Goal: Navigation & Orientation: Find specific page/section

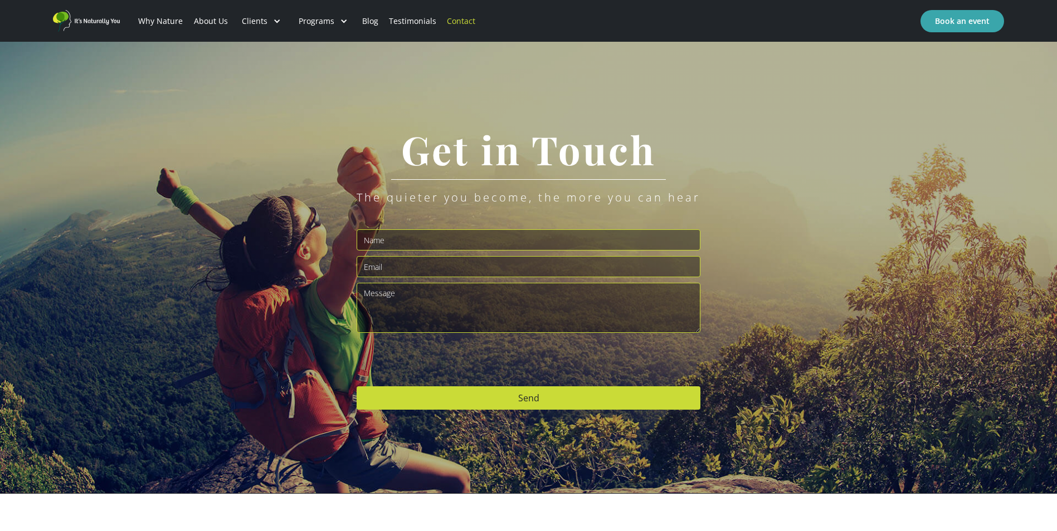
click at [196, 23] on link "About Us" at bounding box center [210, 21] width 45 height 38
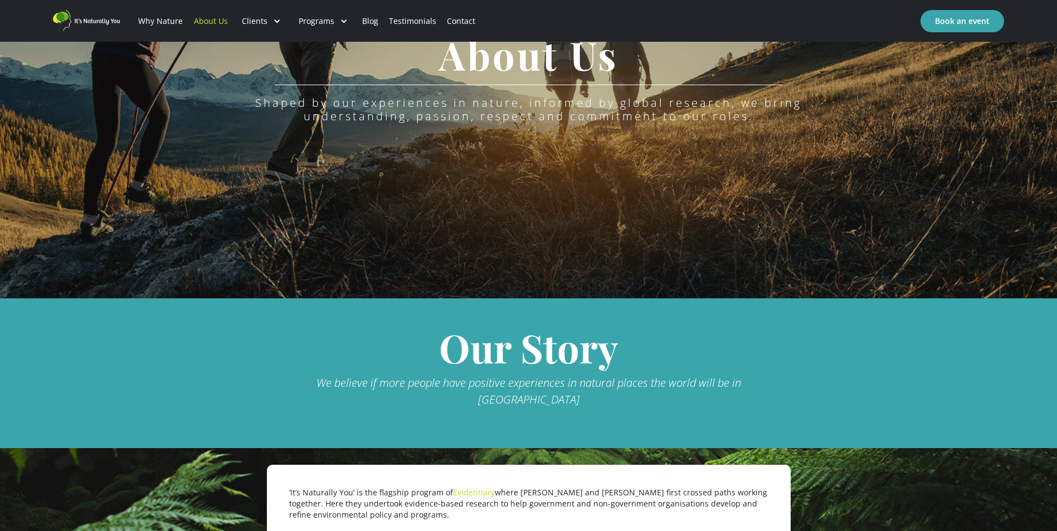
scroll to position [474, 0]
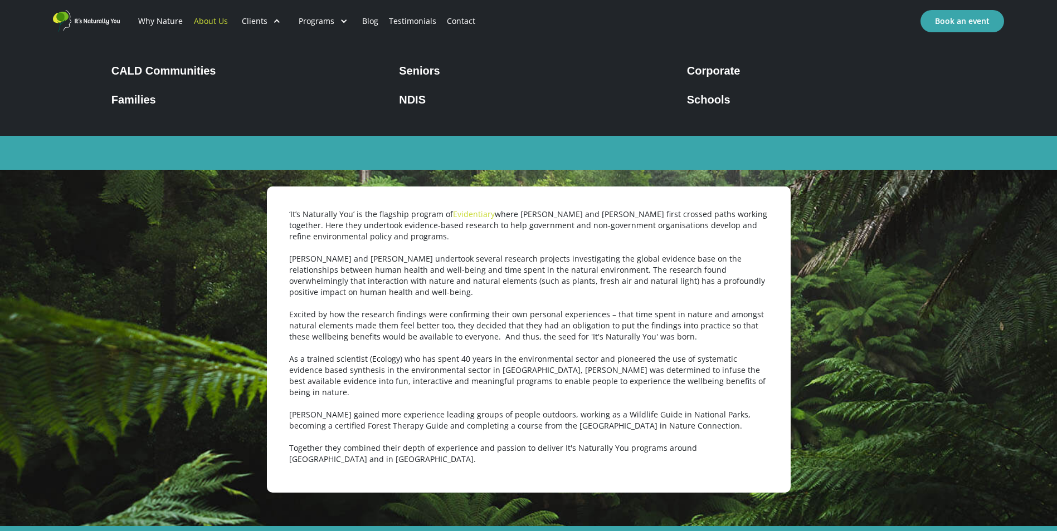
click at [255, 22] on div "Clients" at bounding box center [255, 21] width 26 height 11
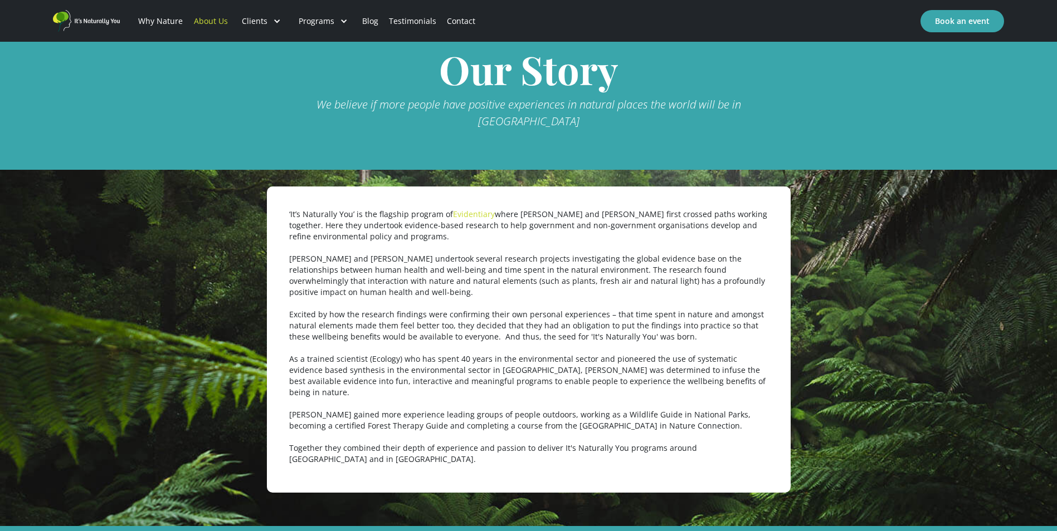
click at [277, 17] on div at bounding box center [277, 21] width 8 height 8
click at [148, 21] on link "Why Nature" at bounding box center [160, 21] width 55 height 38
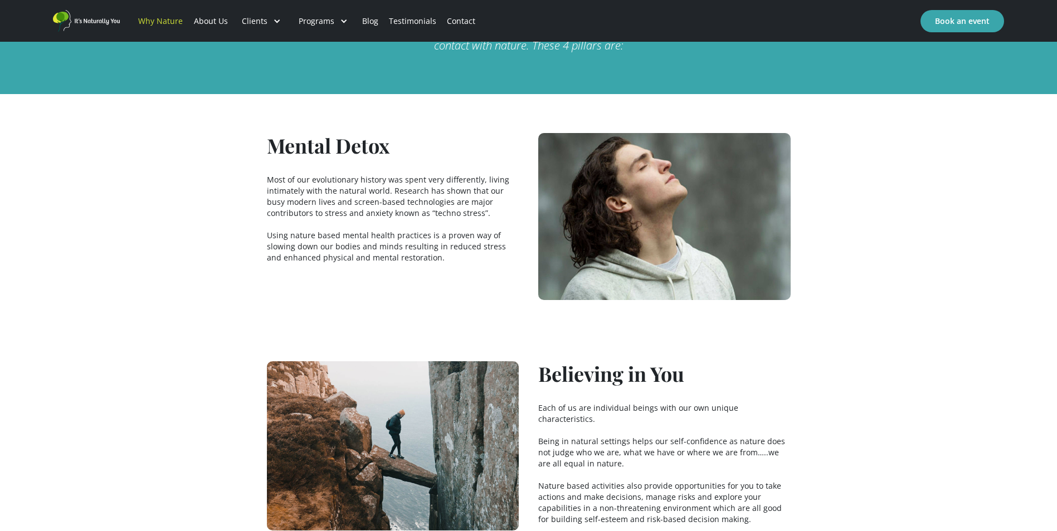
scroll to position [1648, 0]
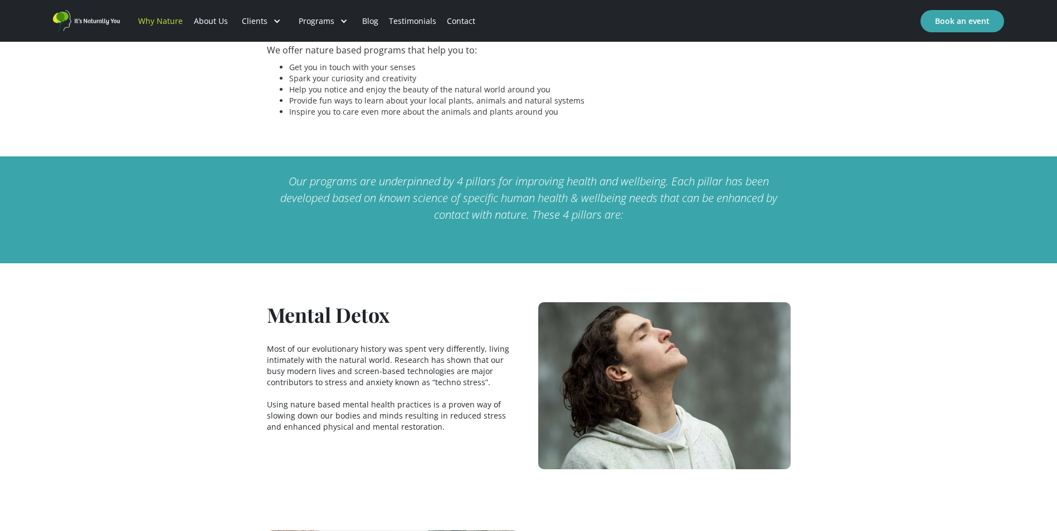
click at [414, 24] on link "Testimonials" at bounding box center [412, 21] width 58 height 38
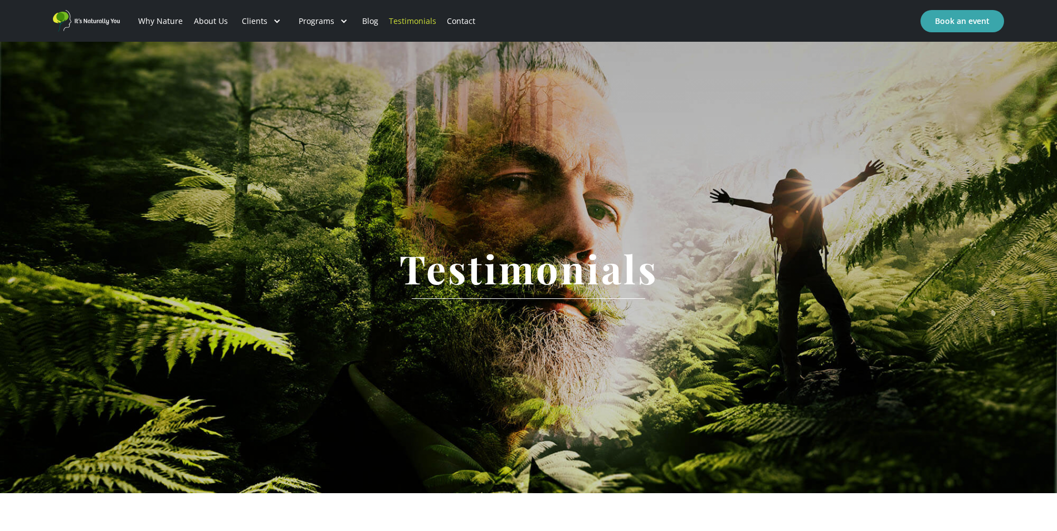
click at [463, 21] on link "Contact" at bounding box center [461, 21] width 39 height 38
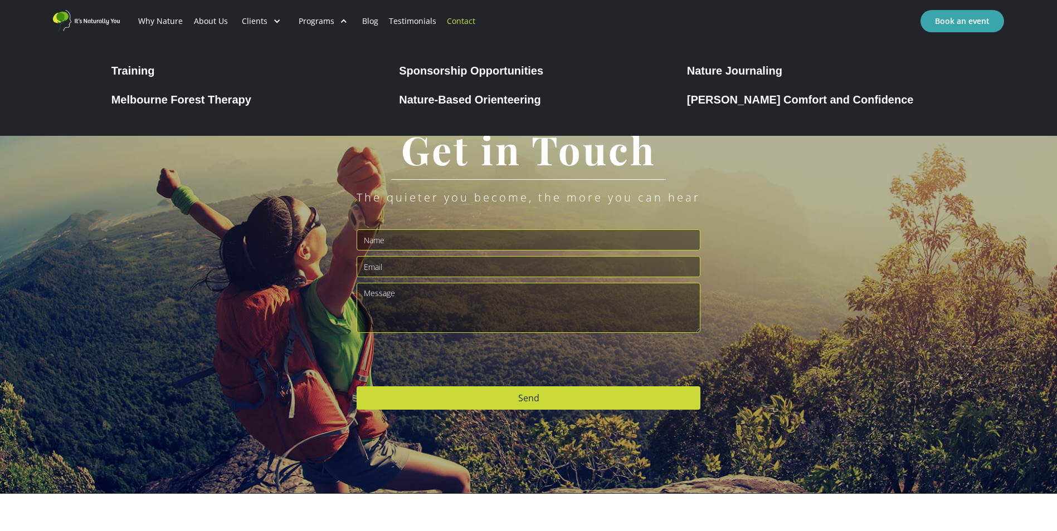
click at [131, 69] on div "Training" at bounding box center [132, 70] width 43 height 13
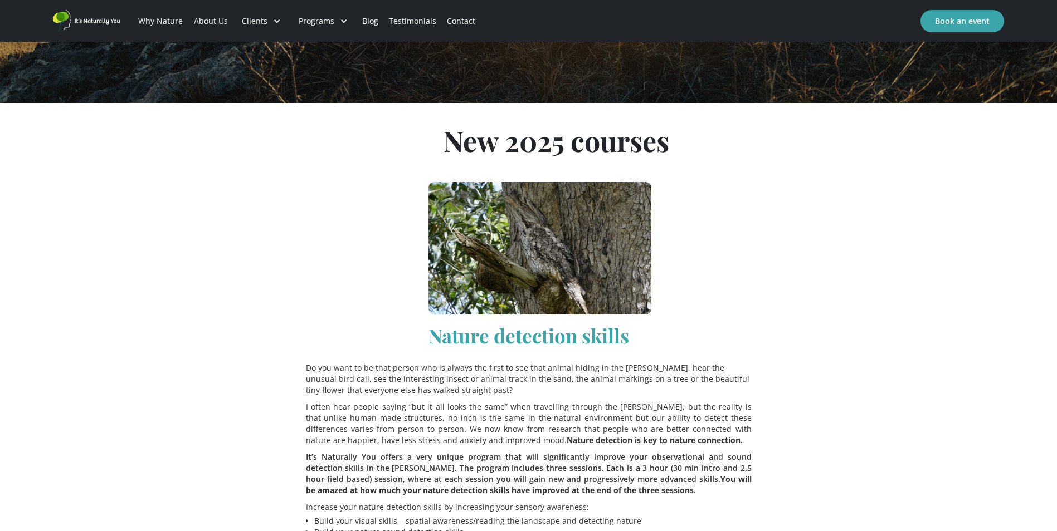
scroll to position [211, 0]
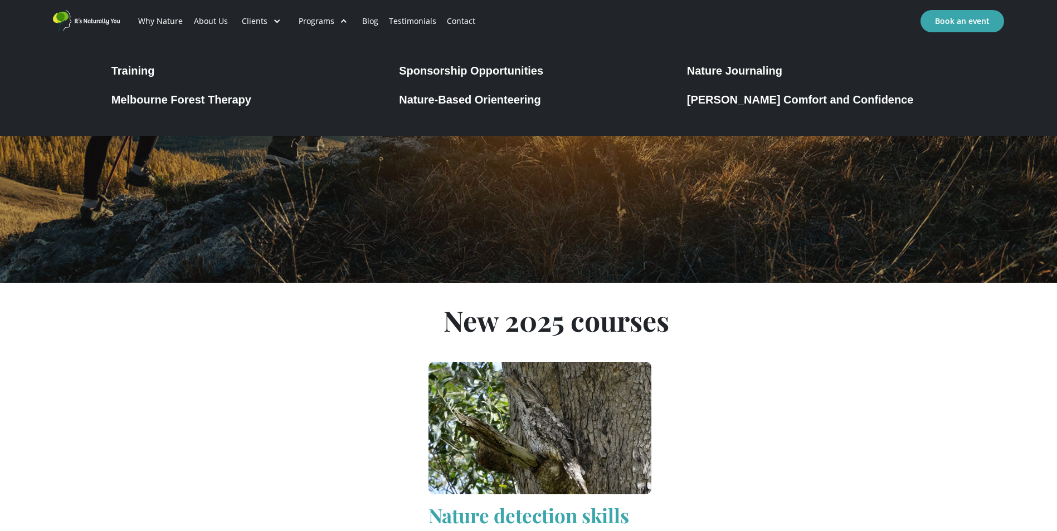
click at [340, 22] on div at bounding box center [344, 21] width 8 height 8
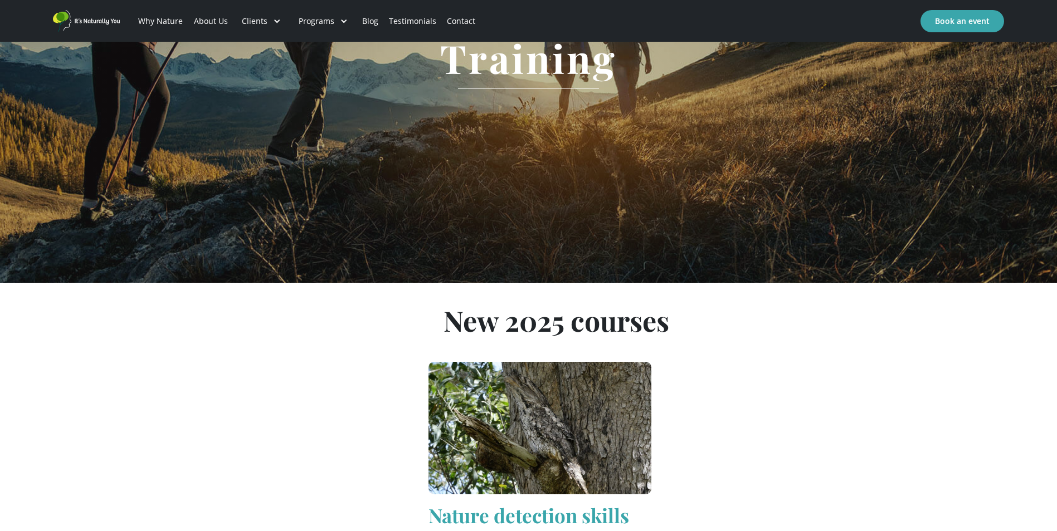
click at [340, 22] on div at bounding box center [344, 21] width 8 height 8
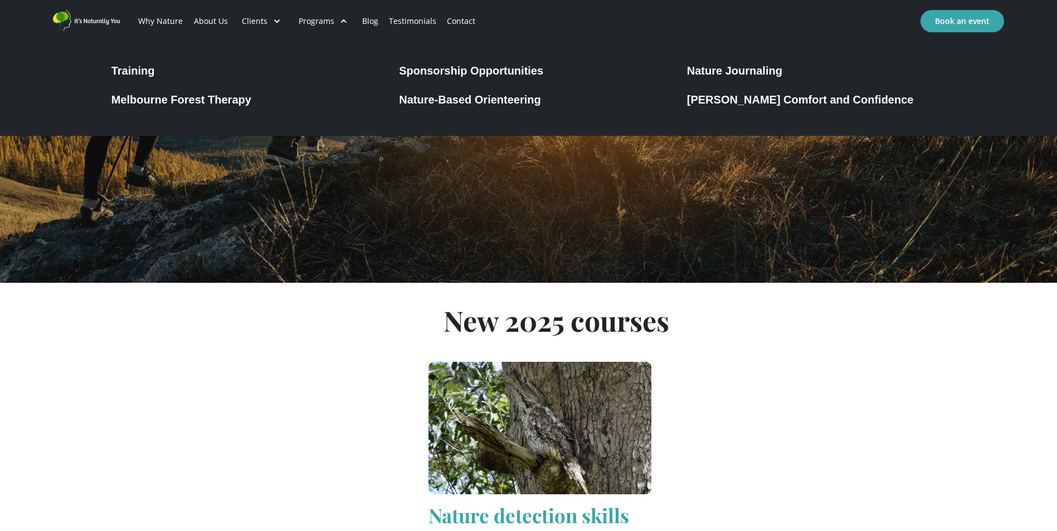
click at [342, 25] on div at bounding box center [344, 21] width 8 height 8
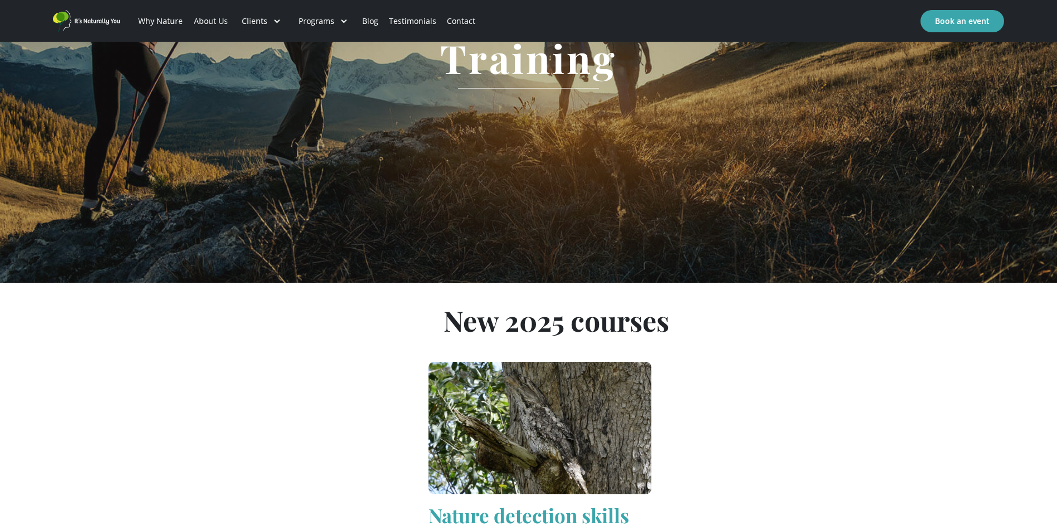
click at [340, 22] on div at bounding box center [344, 21] width 8 height 8
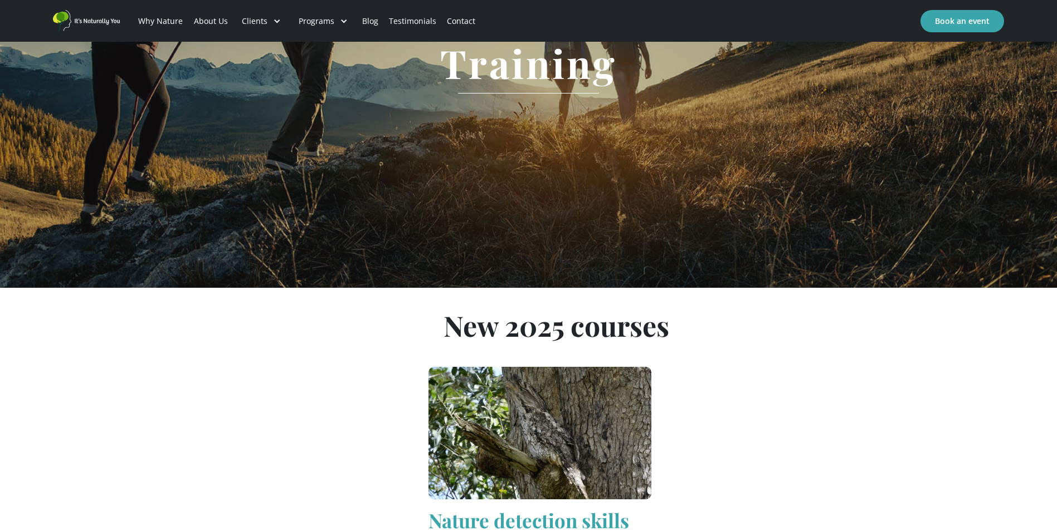
scroll to position [0, 0]
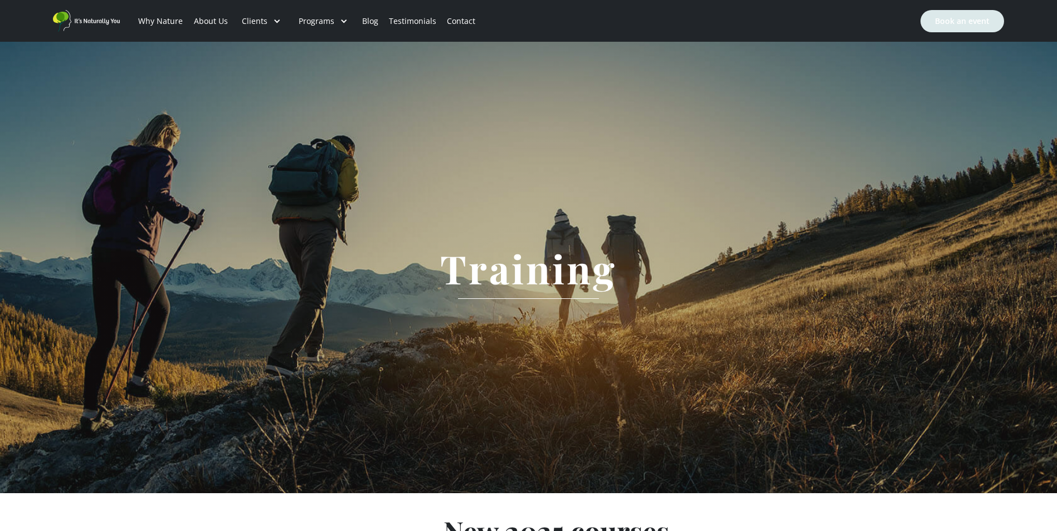
click at [966, 17] on link "Book an event" at bounding box center [962, 21] width 84 height 22
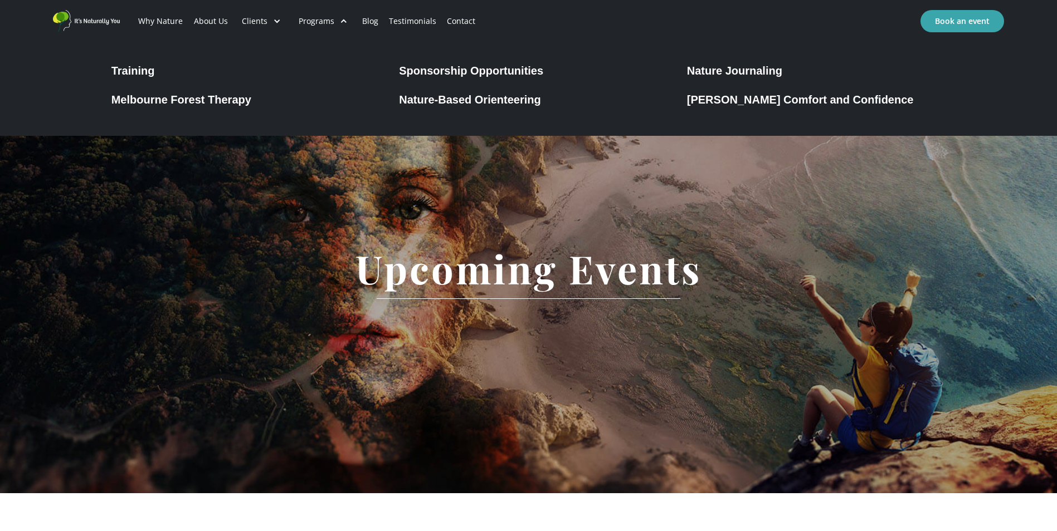
click at [180, 103] on div "Melbourne Forest Therapy" at bounding box center [181, 99] width 140 height 13
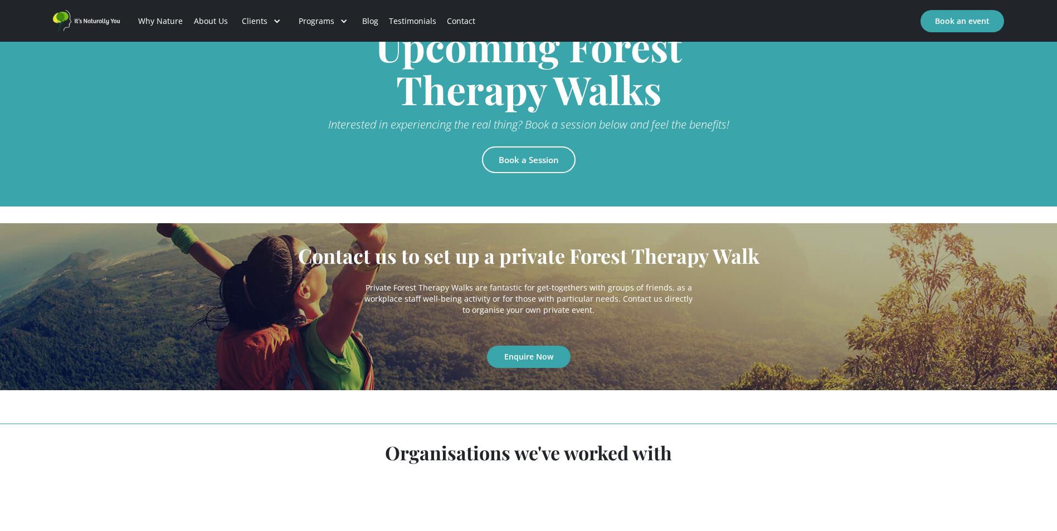
scroll to position [2473, 0]
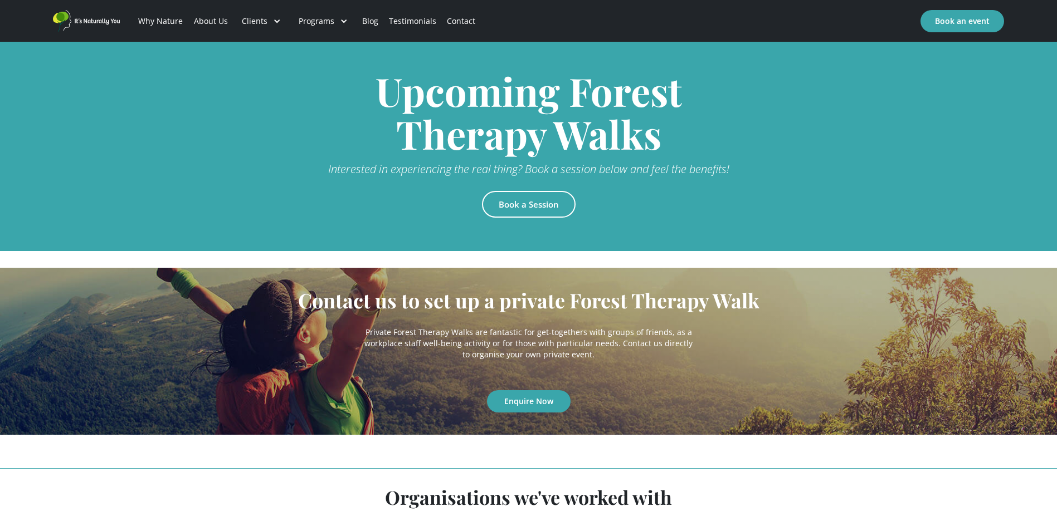
click at [527, 191] on link "Book a Session" at bounding box center [529, 204] width 94 height 27
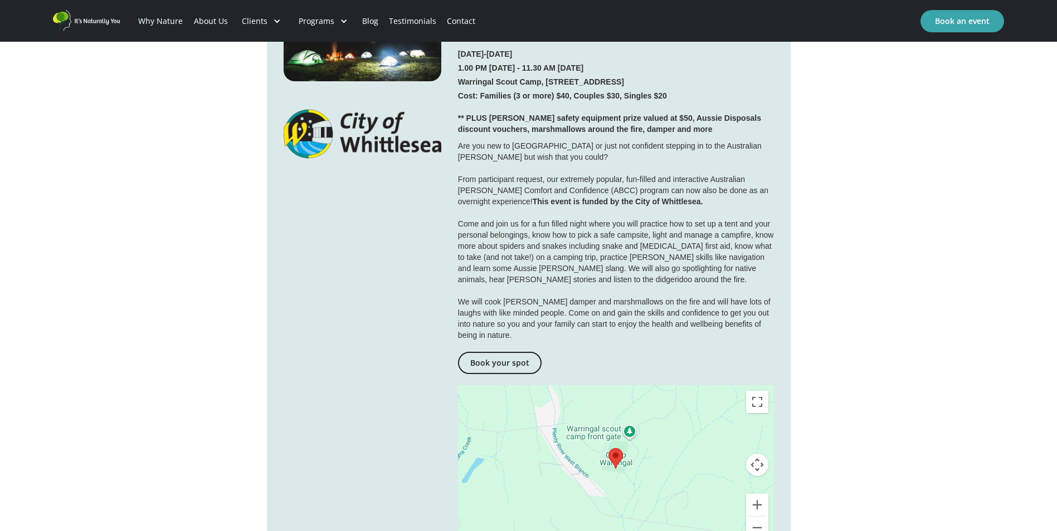
scroll to position [669, 0]
